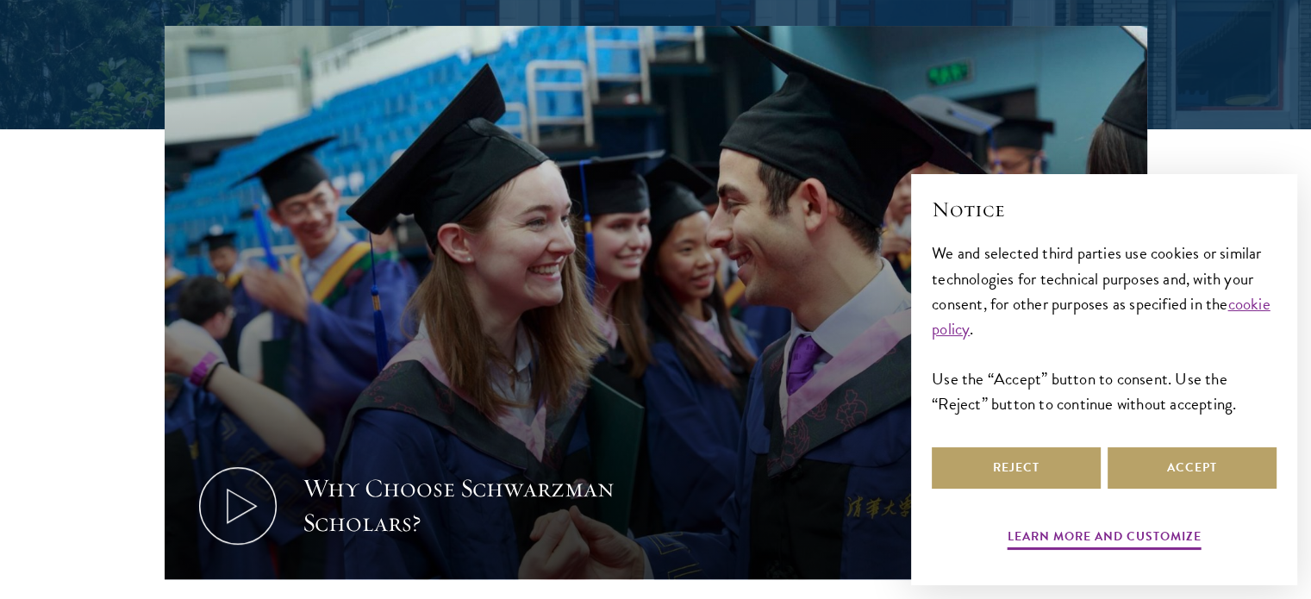
scroll to position [520, 0]
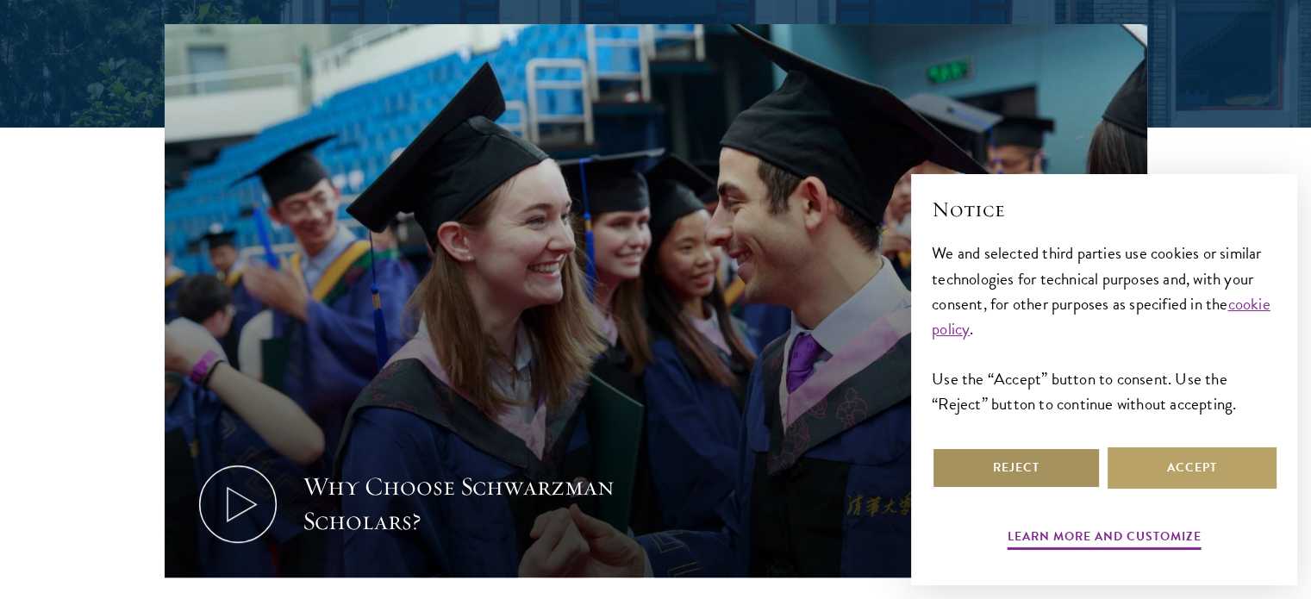
click at [1040, 464] on button "Reject" at bounding box center [1015, 467] width 169 height 41
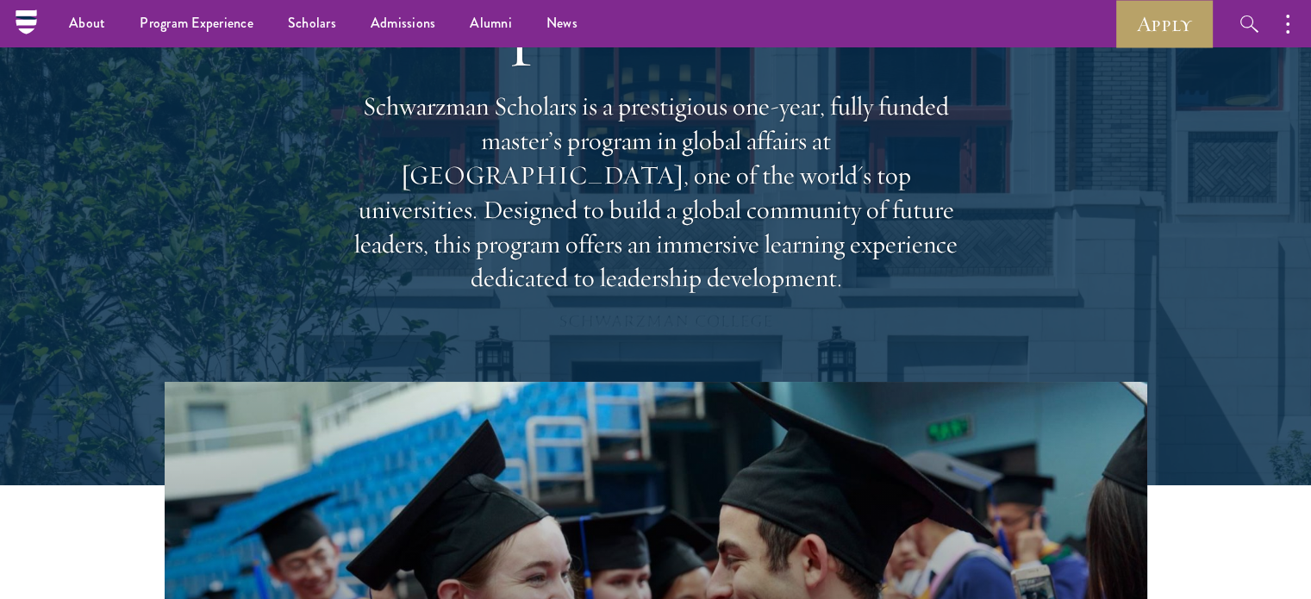
scroll to position [0, 0]
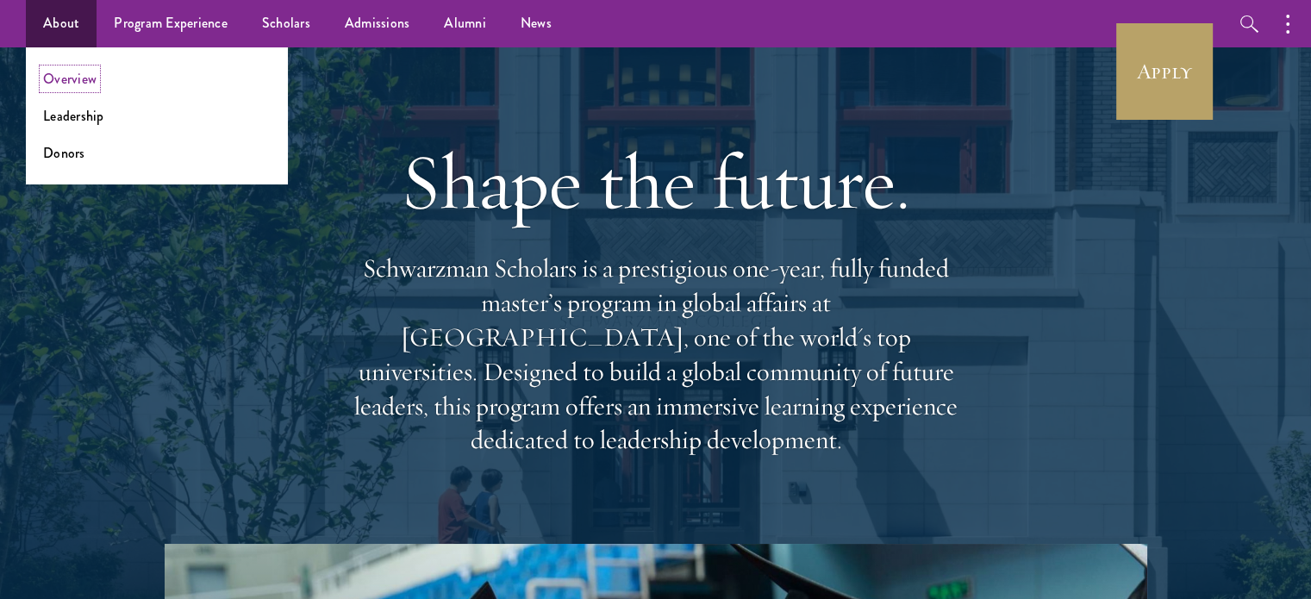
click at [76, 83] on link "Overview" at bounding box center [69, 79] width 53 height 20
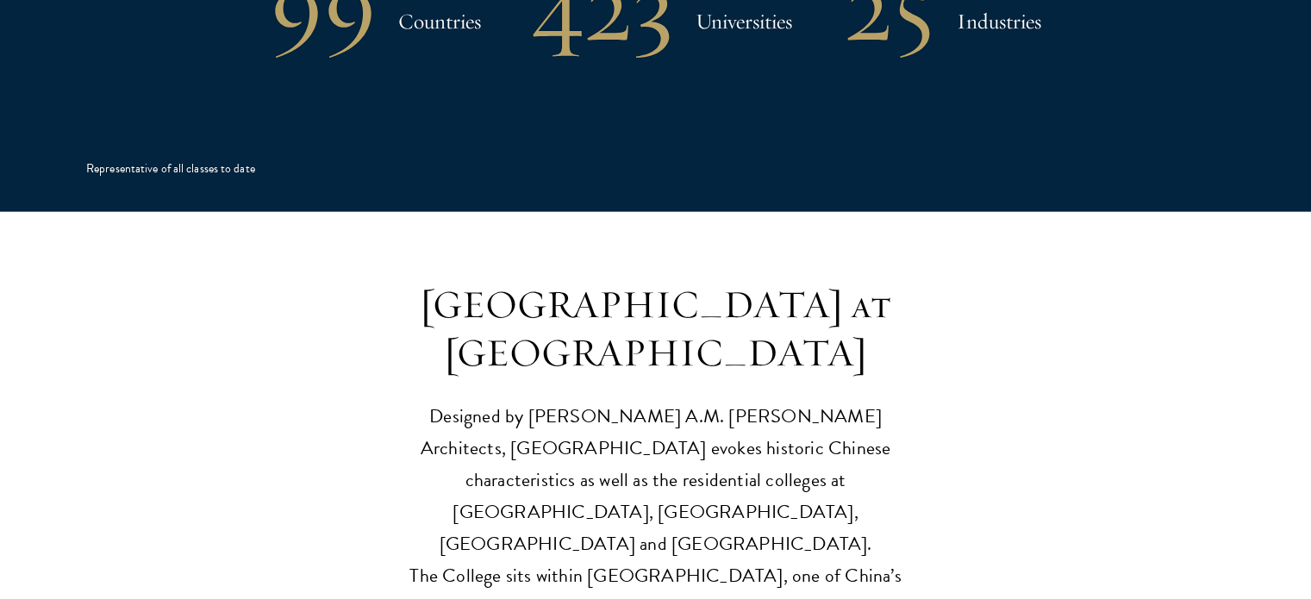
scroll to position [3874, 0]
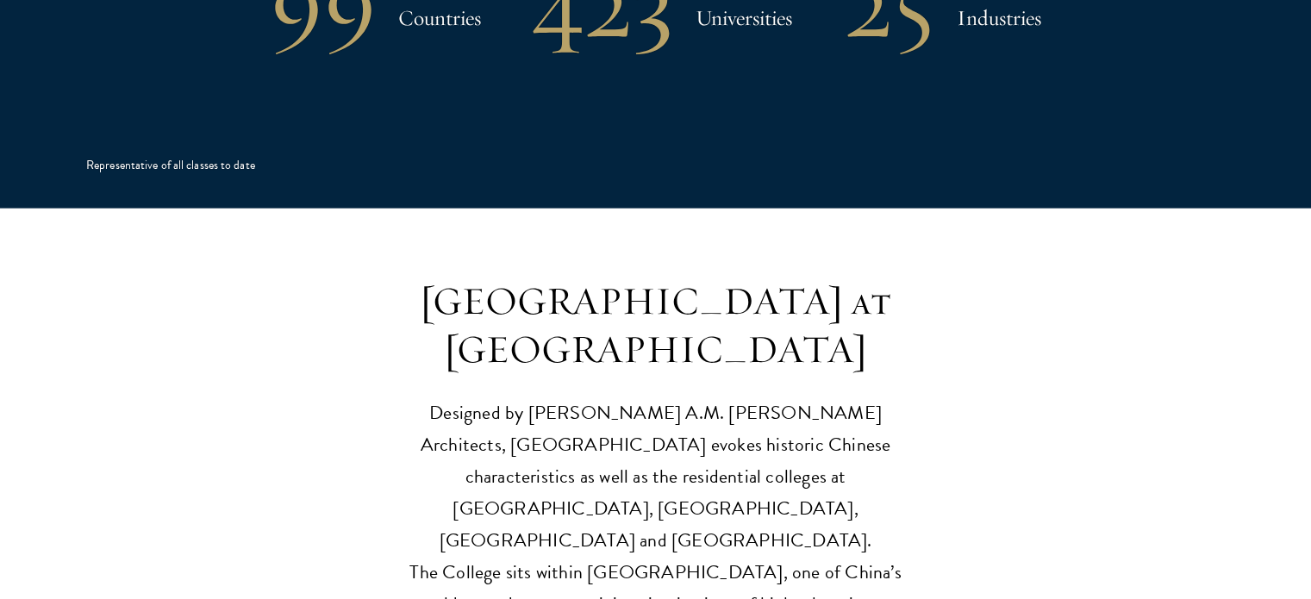
click at [1117, 426] on header "Schwarzman College at Tsinghua University Designed by Robert A.M. Stern Archite…" at bounding box center [655, 448] width 1311 height 343
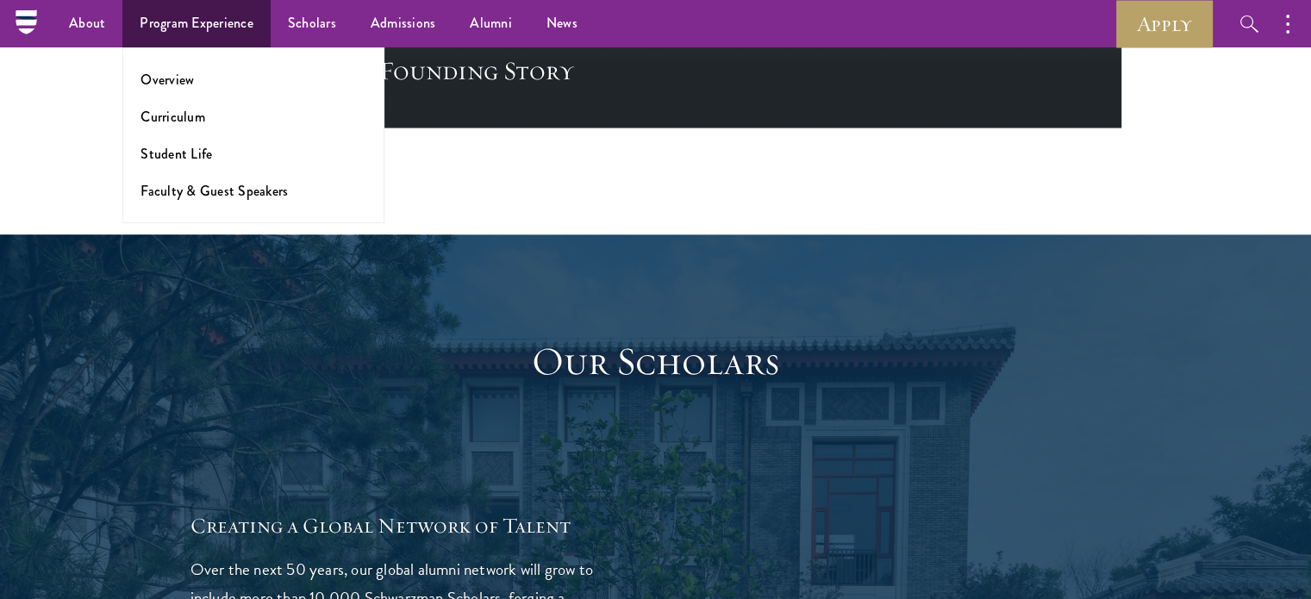
scroll to position [2723, 0]
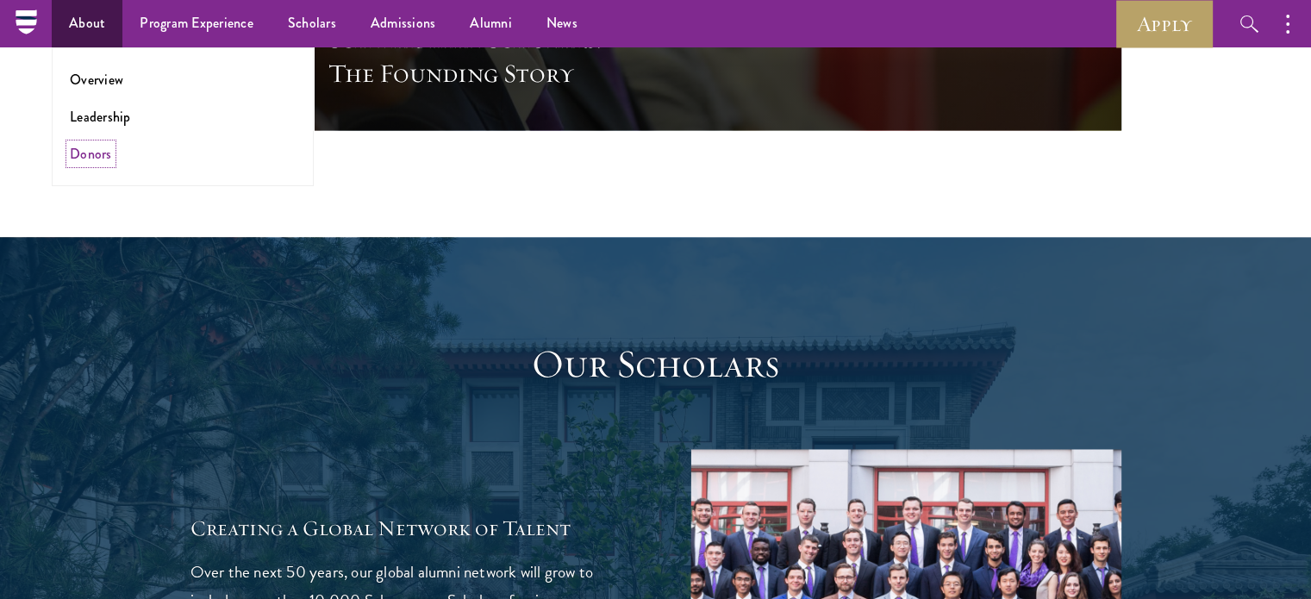
click at [98, 155] on link "Donors" at bounding box center [91, 154] width 42 height 20
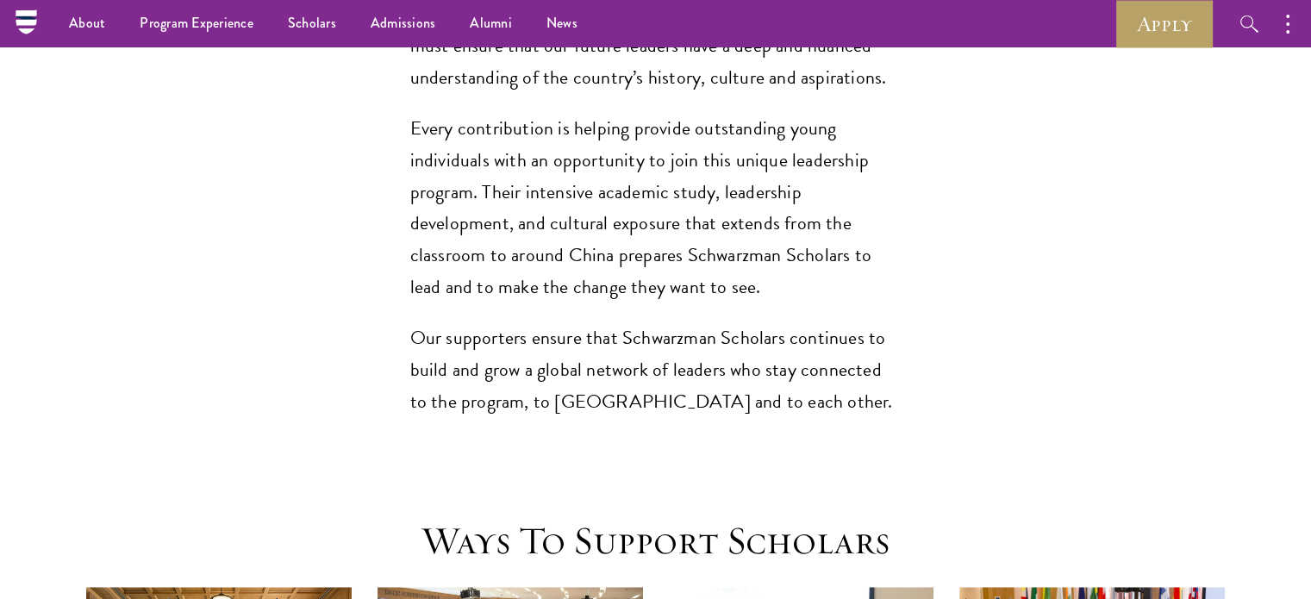
scroll to position [1206, 0]
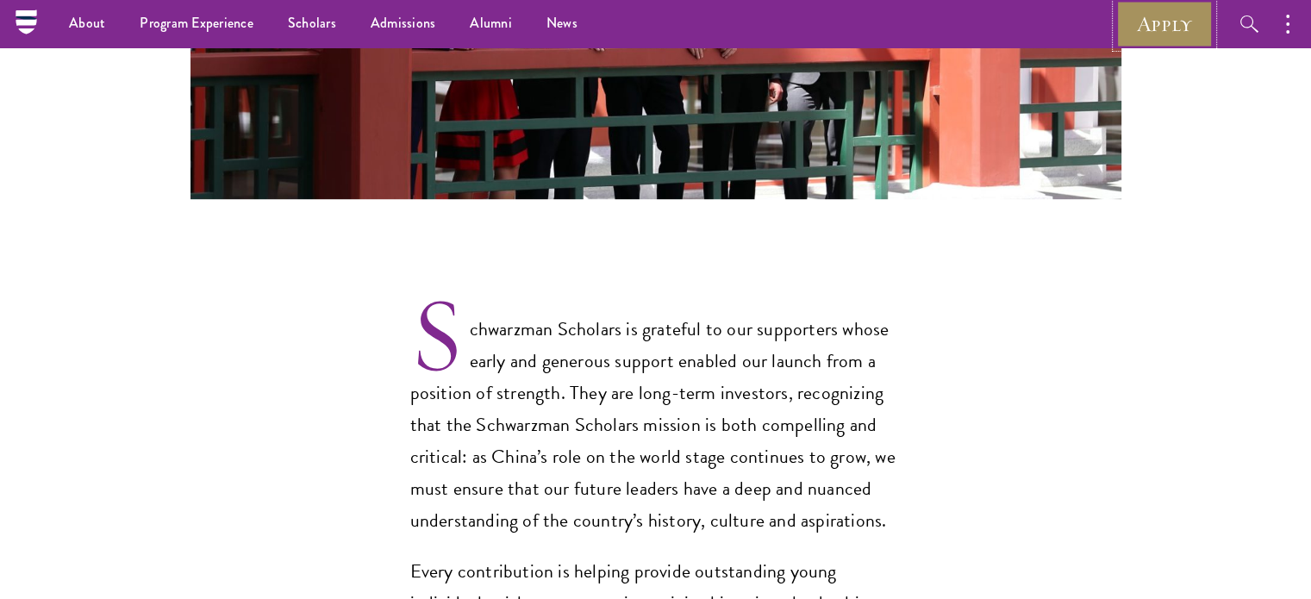
click at [1157, 22] on link "Apply" at bounding box center [1164, 23] width 97 height 47
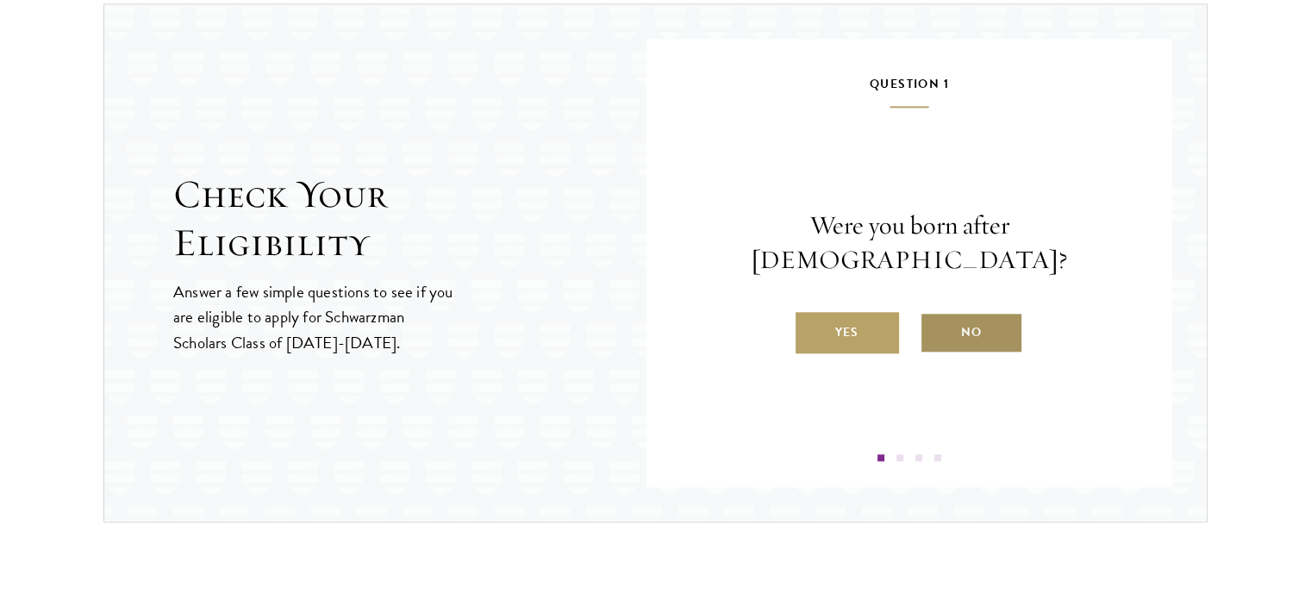
click at [946, 312] on label "No" at bounding box center [970, 332] width 103 height 41
click at [935, 314] on input "No" at bounding box center [927, 322] width 16 height 16
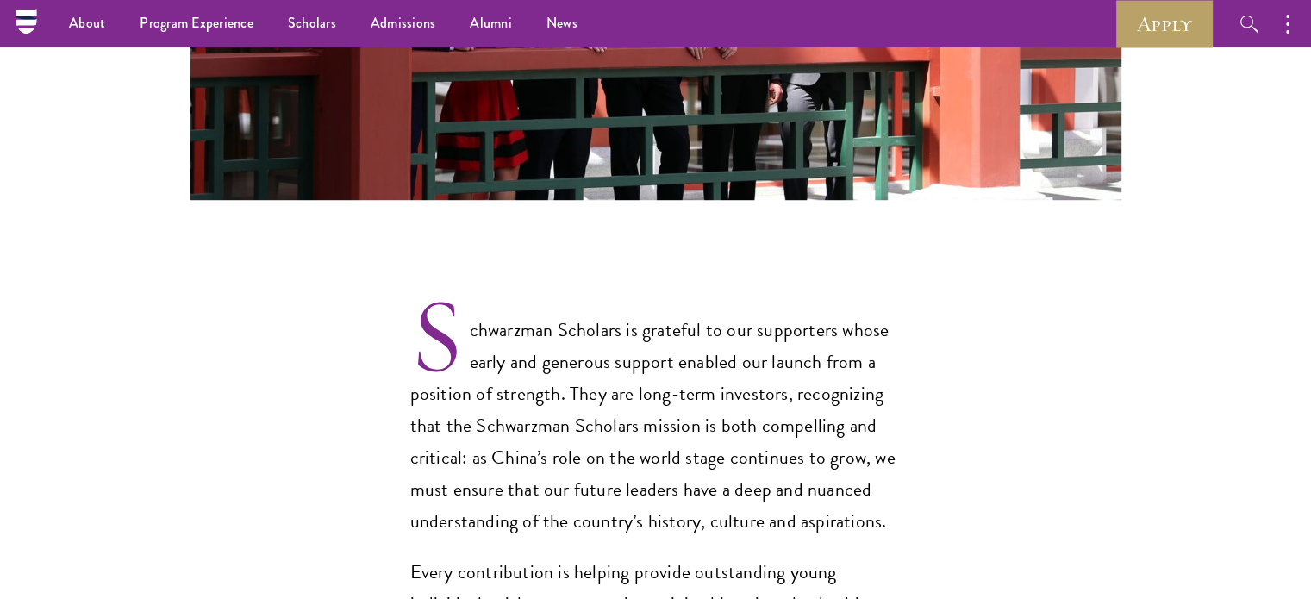
scroll to position [1206, 0]
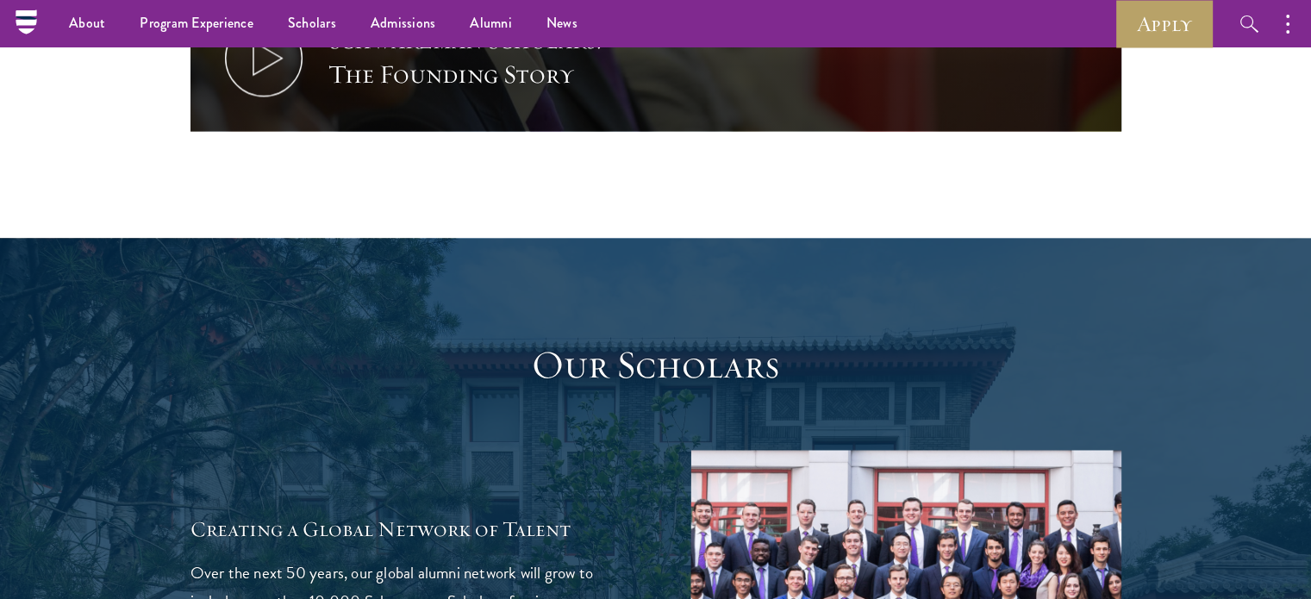
scroll to position [2723, 0]
